Goal: Use online tool/utility: Utilize a website feature to perform a specific function

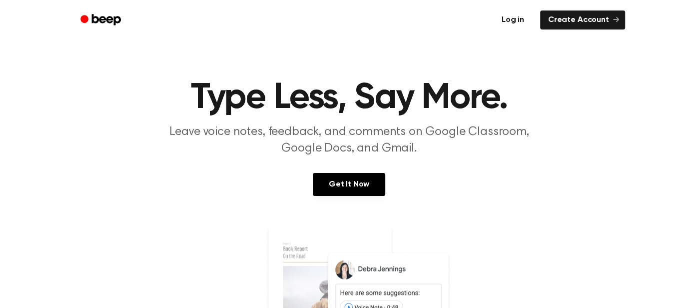
click at [521, 21] on link "Log in" at bounding box center [512, 19] width 42 height 23
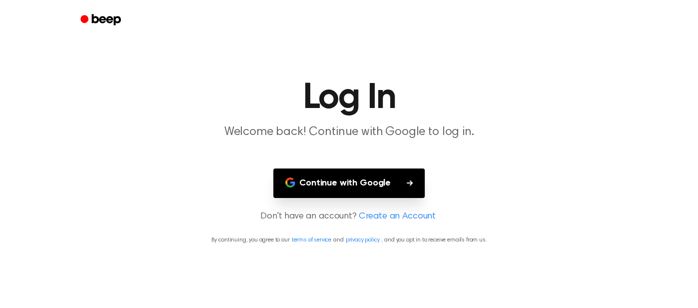
click at [363, 178] on button "Continue with Google" at bounding box center [348, 182] width 151 height 29
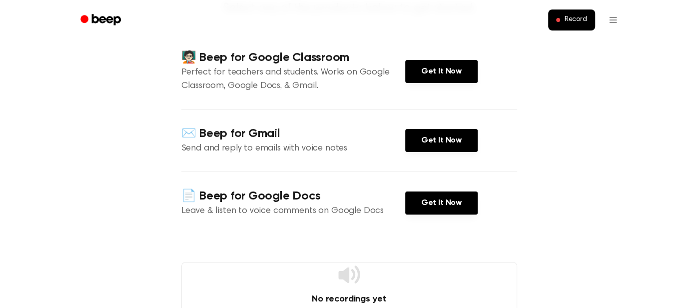
scroll to position [109, 0]
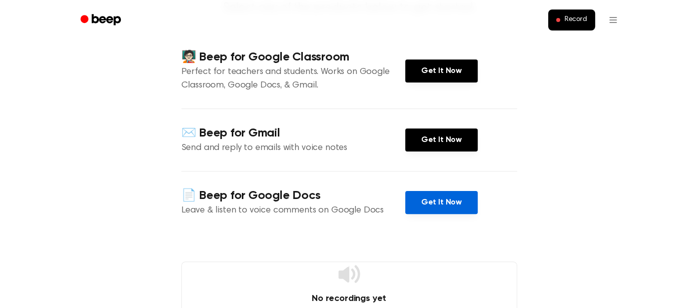
click at [443, 206] on link "Get It Now" at bounding box center [441, 202] width 72 height 23
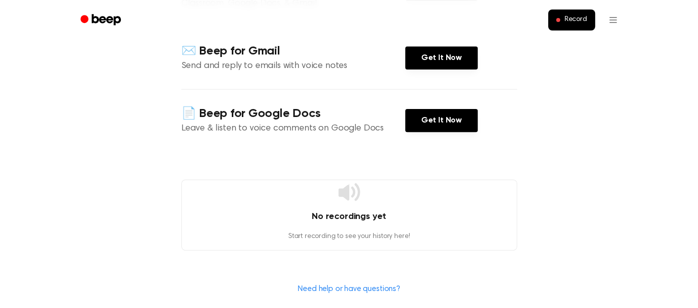
scroll to position [179, 0]
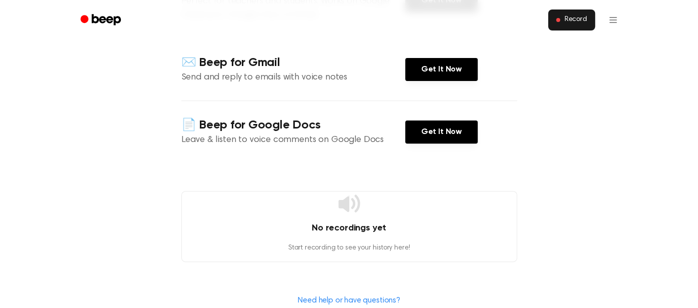
click at [569, 12] on button "Record" at bounding box center [571, 19] width 46 height 21
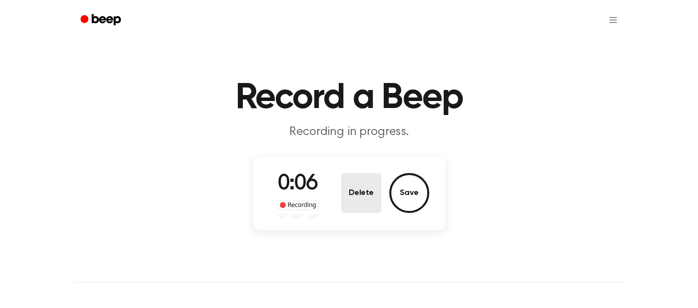
click at [353, 185] on button "Delete" at bounding box center [361, 193] width 40 height 40
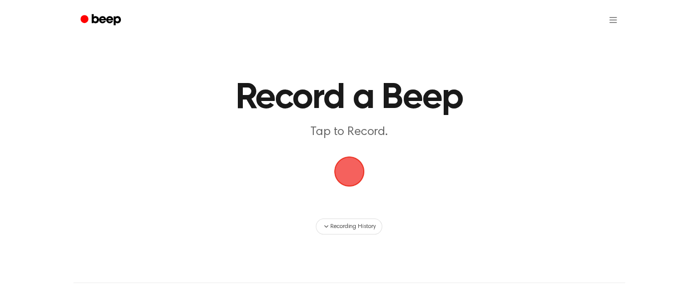
click at [355, 178] on span "button" at bounding box center [349, 171] width 30 height 30
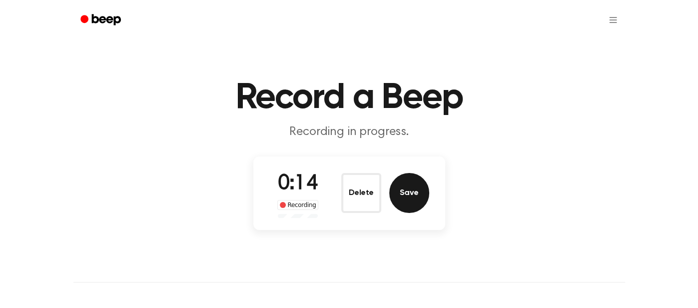
click at [400, 199] on button "Save" at bounding box center [409, 193] width 40 height 40
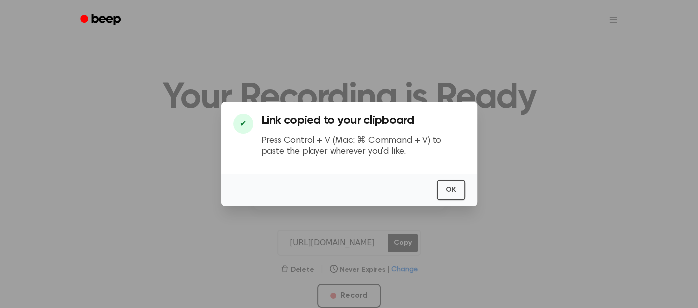
click at [381, 105] on div "✔ Link copied to your clipboard Press Control + V (Mac: ⌘ Command + V) to paste…" at bounding box center [349, 138] width 256 height 72
click at [451, 193] on button "OK" at bounding box center [450, 190] width 28 height 20
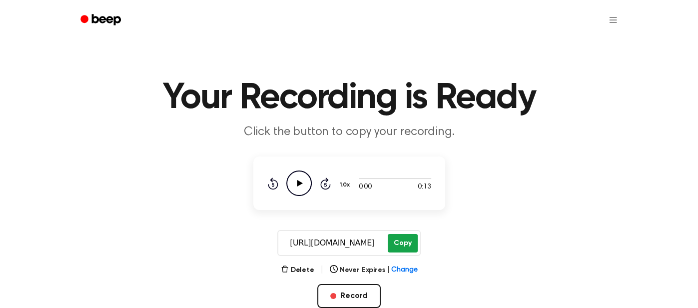
click at [404, 240] on button "Copy" at bounding box center [401, 243] width 29 height 18
click at [356, 300] on button "Record" at bounding box center [348, 296] width 63 height 24
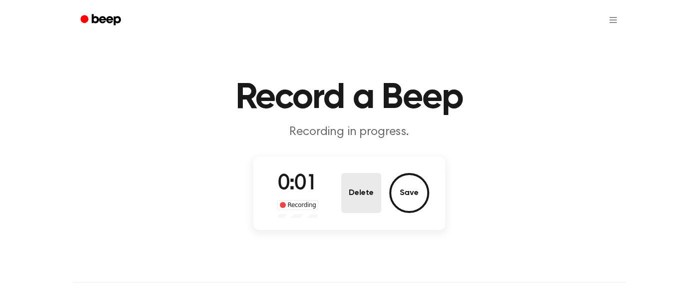
click at [373, 181] on button "Delete" at bounding box center [361, 193] width 40 height 40
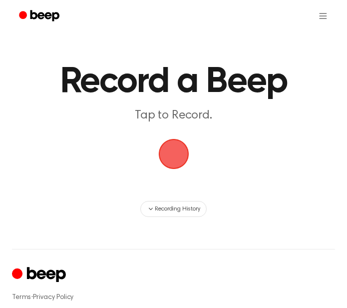
click at [178, 154] on span "button" at bounding box center [173, 154] width 30 height 30
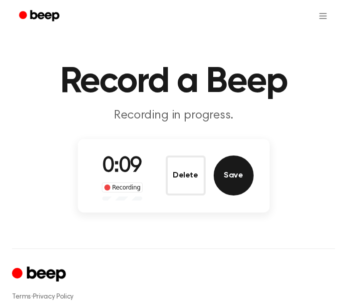
click at [238, 176] on button "Save" at bounding box center [234, 175] width 40 height 40
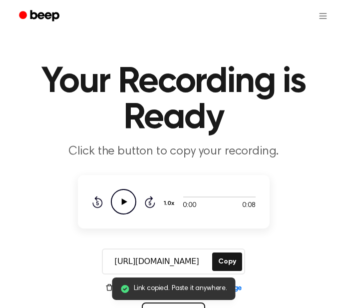
click at [119, 212] on icon "Play Audio" at bounding box center [123, 201] width 25 height 25
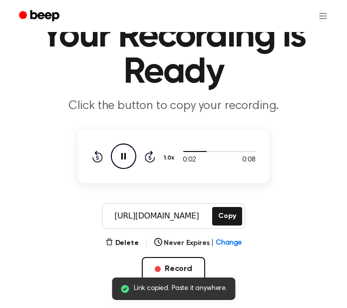
scroll to position [47, 0]
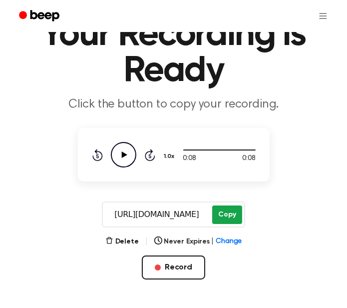
click at [232, 212] on button "Copy" at bounding box center [226, 214] width 29 height 18
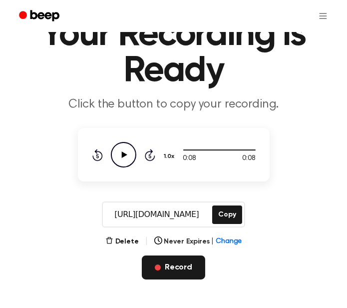
click at [176, 267] on button "Record" at bounding box center [173, 267] width 63 height 24
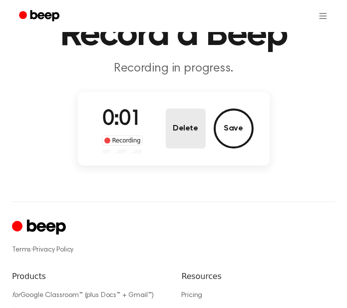
click at [194, 124] on button "Delete" at bounding box center [186, 128] width 40 height 40
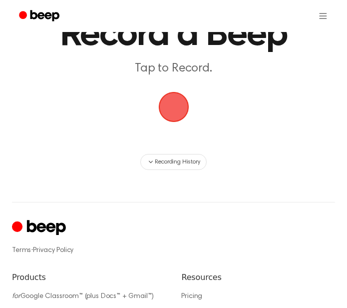
click at [167, 97] on span "button" at bounding box center [173, 107] width 30 height 30
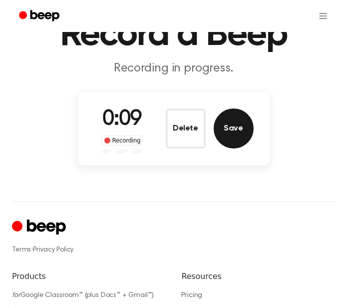
click at [248, 126] on button "Save" at bounding box center [234, 128] width 40 height 40
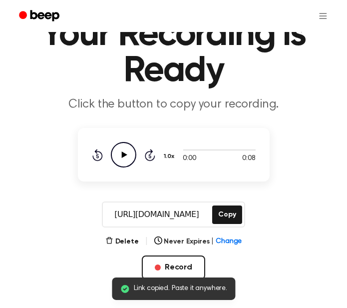
click at [126, 157] on icon "Play Audio" at bounding box center [123, 154] width 25 height 25
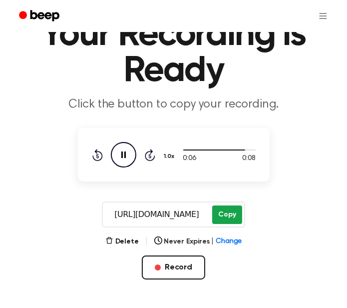
click at [236, 208] on button "Copy" at bounding box center [226, 214] width 29 height 18
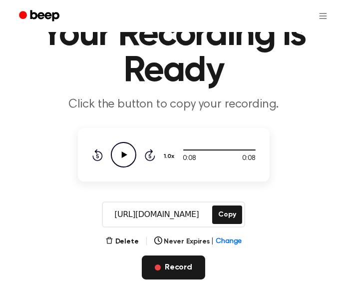
click at [170, 263] on button "Record" at bounding box center [173, 267] width 63 height 24
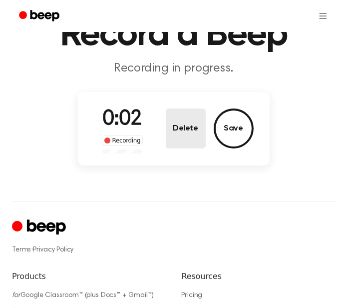
click at [201, 133] on button "Delete" at bounding box center [186, 128] width 40 height 40
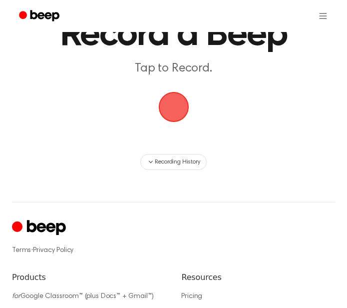
click at [180, 104] on span "button" at bounding box center [173, 107] width 32 height 32
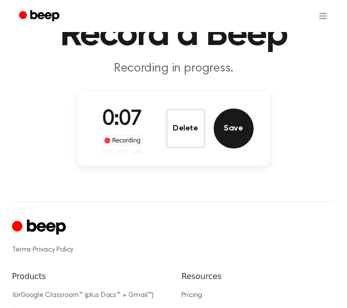
click at [228, 114] on button "Save" at bounding box center [234, 128] width 40 height 40
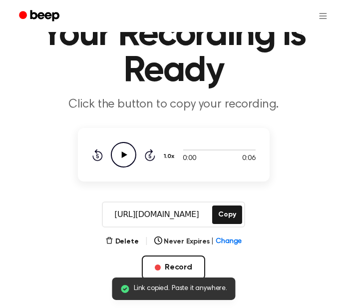
click at [128, 155] on icon "Play Audio" at bounding box center [123, 154] width 25 height 25
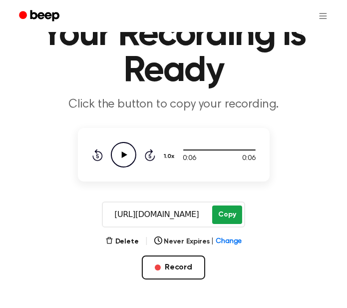
click at [239, 210] on button "Copy" at bounding box center [226, 214] width 29 height 18
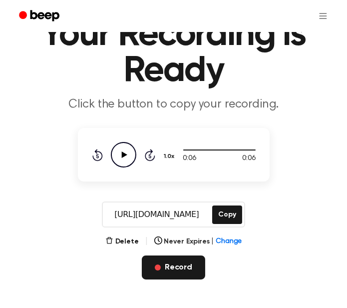
click at [178, 274] on button "Record" at bounding box center [173, 267] width 63 height 24
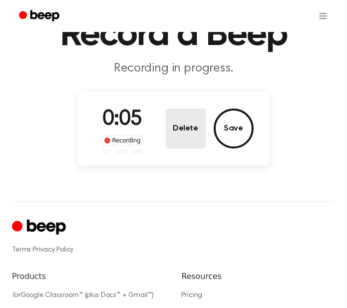
click at [184, 114] on button "Delete" at bounding box center [186, 128] width 40 height 40
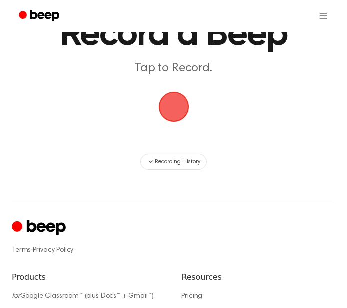
click at [183, 114] on span "button" at bounding box center [174, 107] width 36 height 36
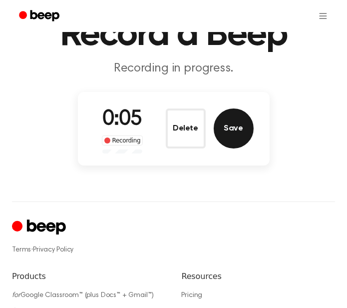
click at [227, 127] on button "Save" at bounding box center [234, 128] width 40 height 40
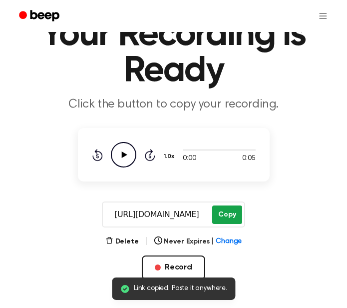
click at [239, 206] on button "Copy" at bounding box center [226, 214] width 29 height 18
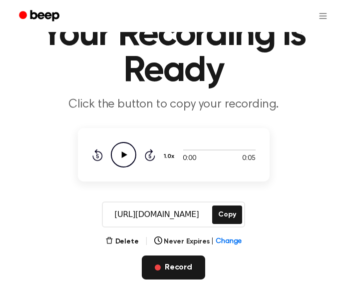
click at [188, 269] on button "Record" at bounding box center [173, 267] width 63 height 24
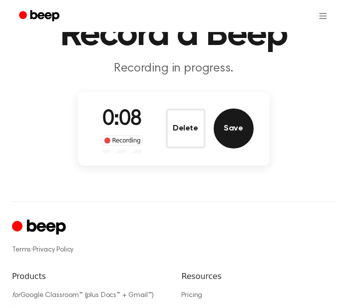
click at [240, 114] on button "Save" at bounding box center [234, 128] width 40 height 40
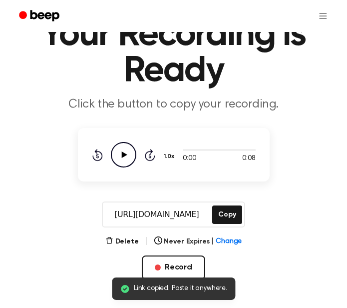
click at [116, 143] on icon "Play Audio" at bounding box center [123, 154] width 25 height 25
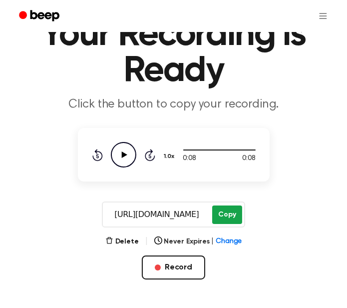
click at [230, 211] on button "Copy" at bounding box center [226, 214] width 29 height 18
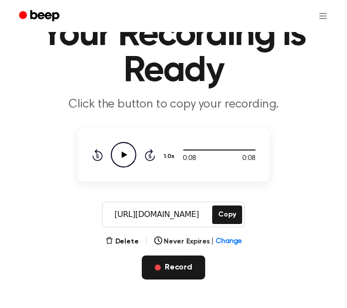
click at [156, 262] on button "Record" at bounding box center [173, 267] width 63 height 24
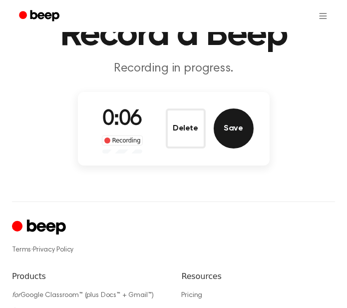
click at [238, 113] on button "Save" at bounding box center [234, 128] width 40 height 40
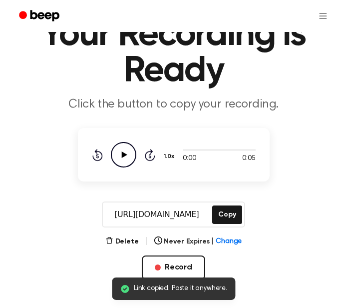
click at [132, 150] on icon "Play Audio" at bounding box center [123, 154] width 25 height 25
click at [229, 215] on button "Copy" at bounding box center [226, 214] width 29 height 18
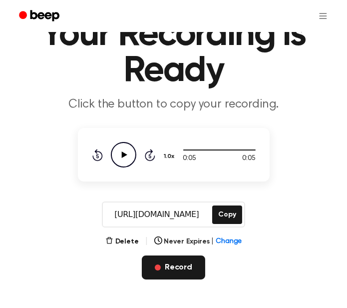
click at [164, 268] on button "Record" at bounding box center [173, 267] width 63 height 24
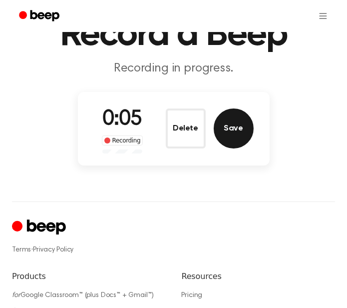
click at [228, 127] on button "Save" at bounding box center [234, 128] width 40 height 40
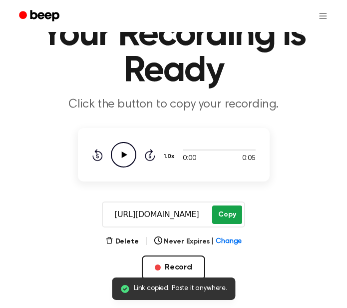
click at [232, 211] on button "Copy" at bounding box center [226, 214] width 29 height 18
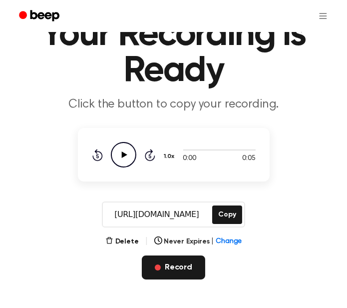
click at [175, 266] on button "Record" at bounding box center [173, 267] width 63 height 24
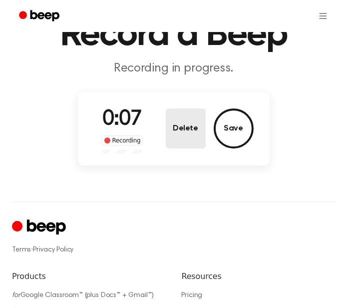
click at [186, 128] on button "Delete" at bounding box center [186, 128] width 40 height 40
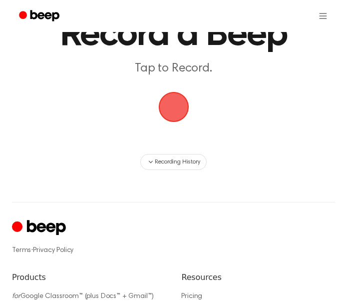
click at [180, 114] on span "button" at bounding box center [173, 107] width 34 height 34
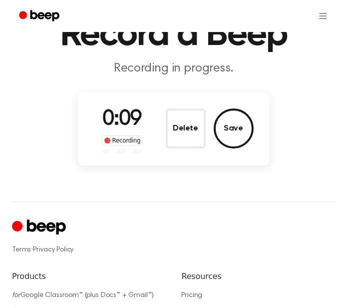
click at [262, 130] on div "0:09 Recording Delete Save" at bounding box center [174, 128] width 192 height 73
click at [238, 126] on button "Save" at bounding box center [234, 128] width 40 height 40
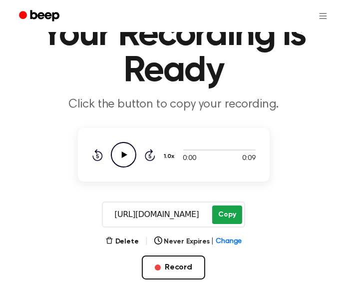
click at [231, 211] on button "Copy" at bounding box center [226, 214] width 29 height 18
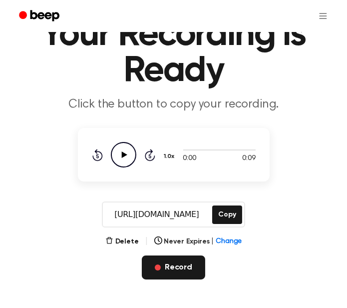
click at [158, 263] on button "Record" at bounding box center [173, 267] width 63 height 24
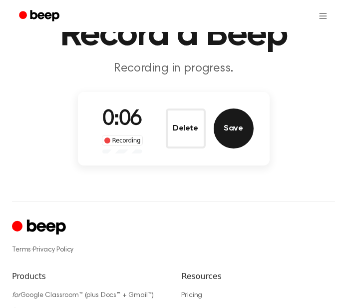
click at [232, 144] on button "Save" at bounding box center [234, 128] width 40 height 40
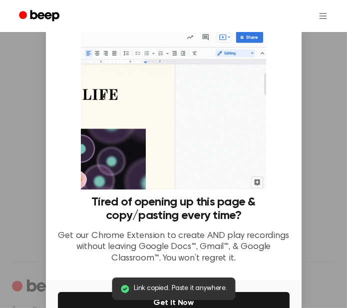
scroll to position [149, 0]
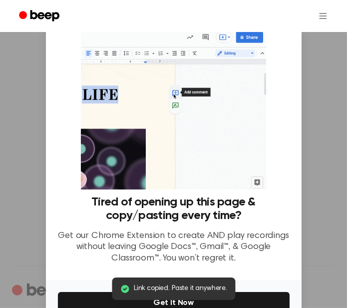
click at [296, 84] on div "Tired of opening up this page & copy/pasting every time? Get our Chrome Extensi…" at bounding box center [174, 148] width 256 height 264
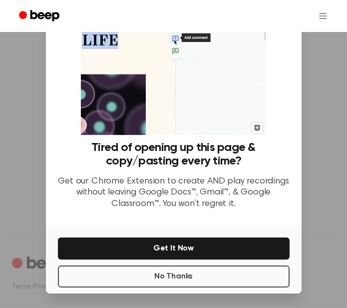
scroll to position [189, 0]
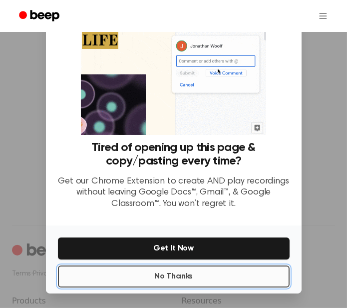
click at [263, 282] on button "No Thanks" at bounding box center [174, 276] width 232 height 22
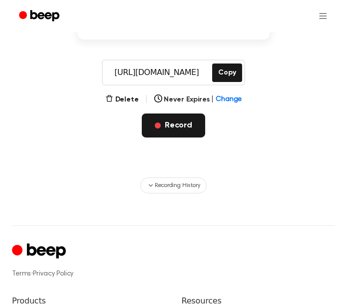
click at [157, 126] on span "button" at bounding box center [158, 125] width 6 height 6
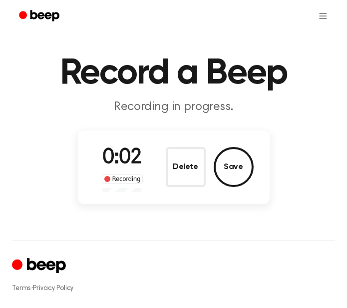
scroll to position [0, 0]
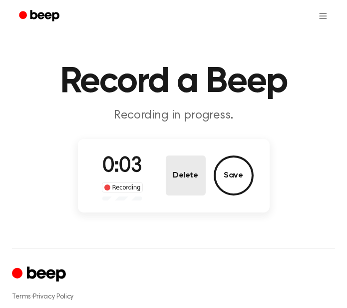
click at [182, 178] on button "Delete" at bounding box center [186, 175] width 40 height 40
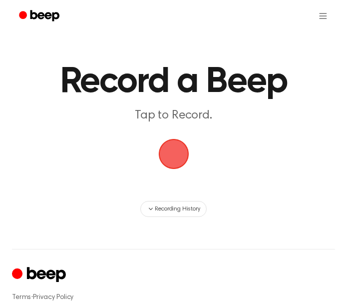
click at [176, 163] on span "button" at bounding box center [173, 154] width 32 height 32
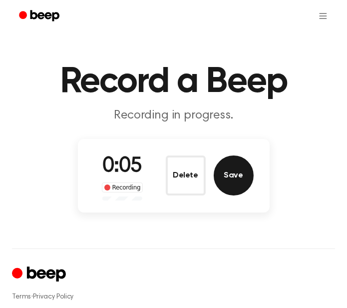
click at [224, 182] on button "Save" at bounding box center [234, 175] width 40 height 40
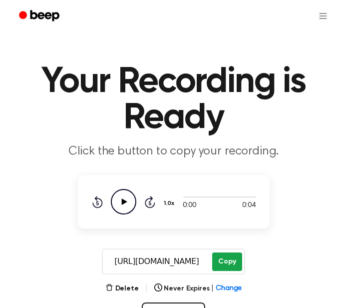
click at [221, 264] on button "Copy" at bounding box center [226, 261] width 29 height 18
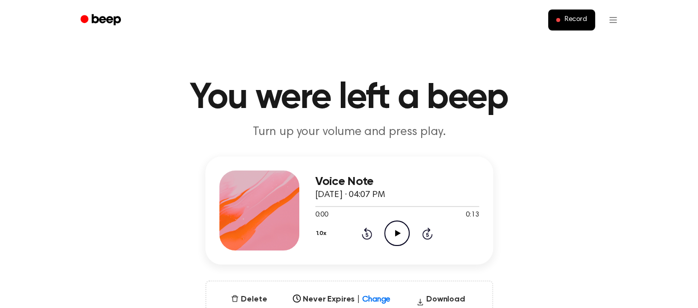
click at [393, 241] on icon "Play Audio" at bounding box center [396, 232] width 25 height 25
